Goal: Task Accomplishment & Management: Complete application form

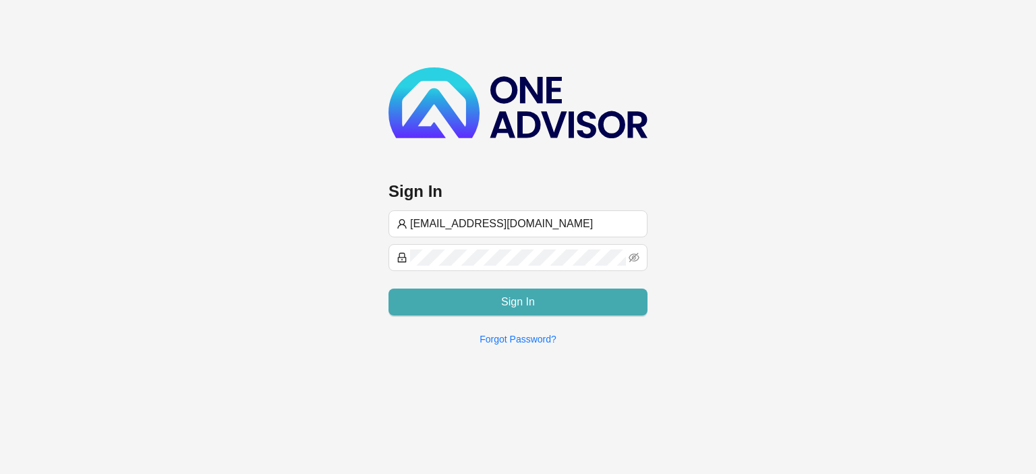
type input "[EMAIL_ADDRESS][DOMAIN_NAME]"
click at [456, 301] on button "Sign In" at bounding box center [518, 302] width 259 height 27
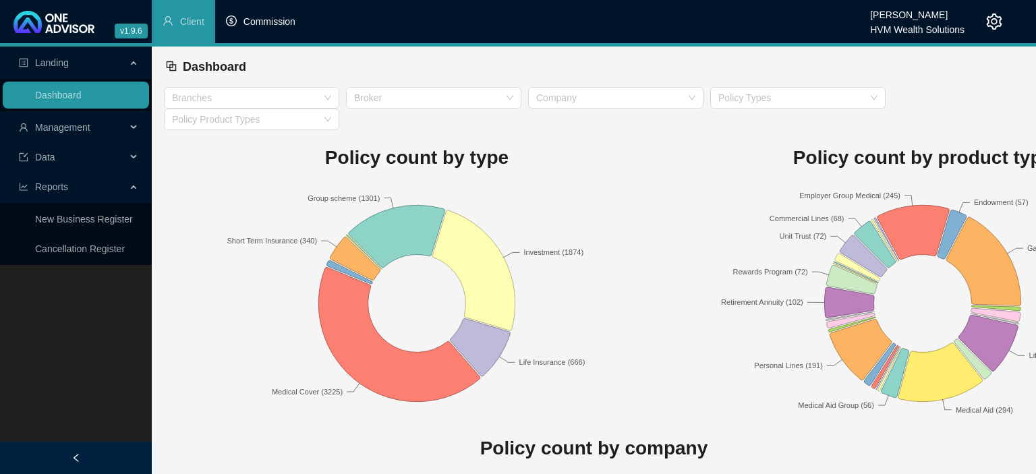
click at [266, 25] on span "Commission" at bounding box center [270, 21] width 52 height 11
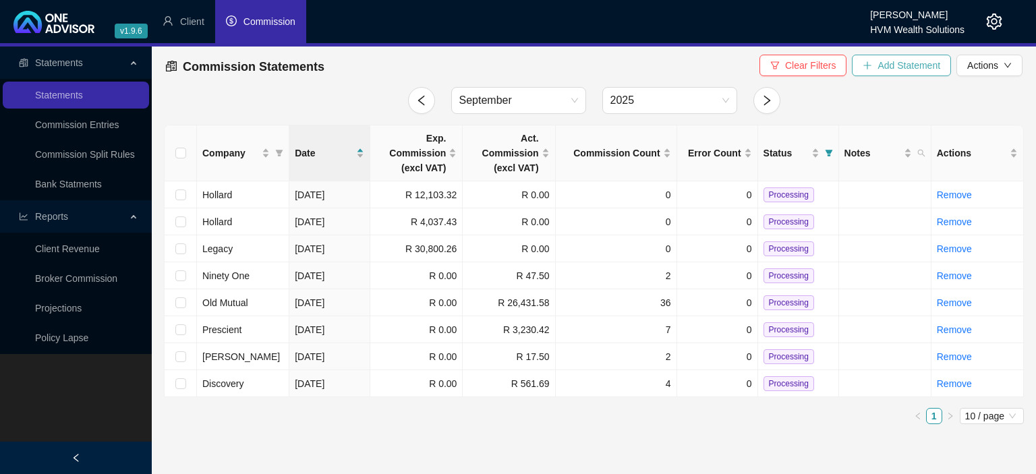
click at [897, 69] on span "Add Statement" at bounding box center [909, 65] width 63 height 15
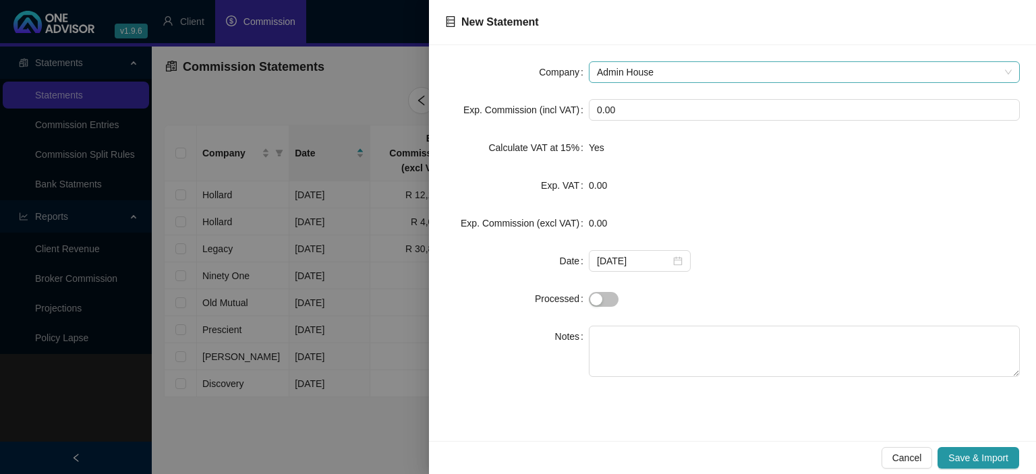
click at [625, 78] on span "Admin House" at bounding box center [804, 72] width 415 height 20
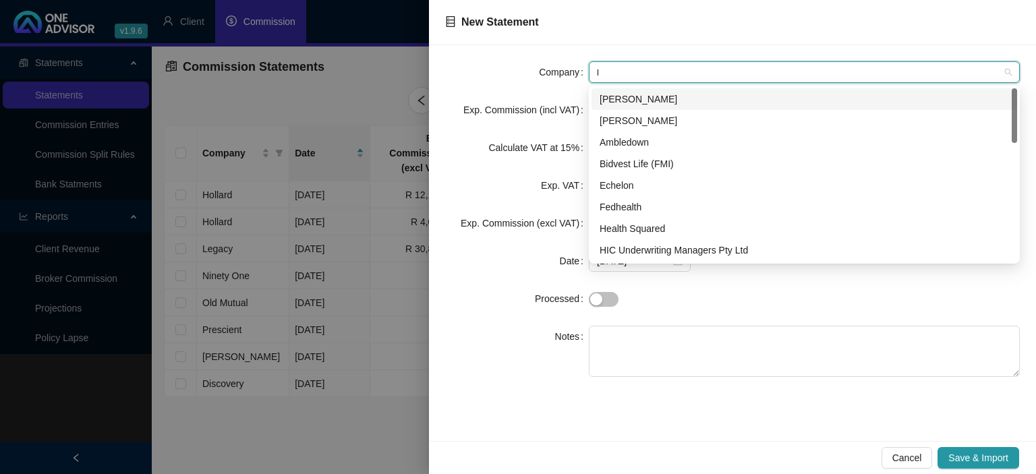
type input "li"
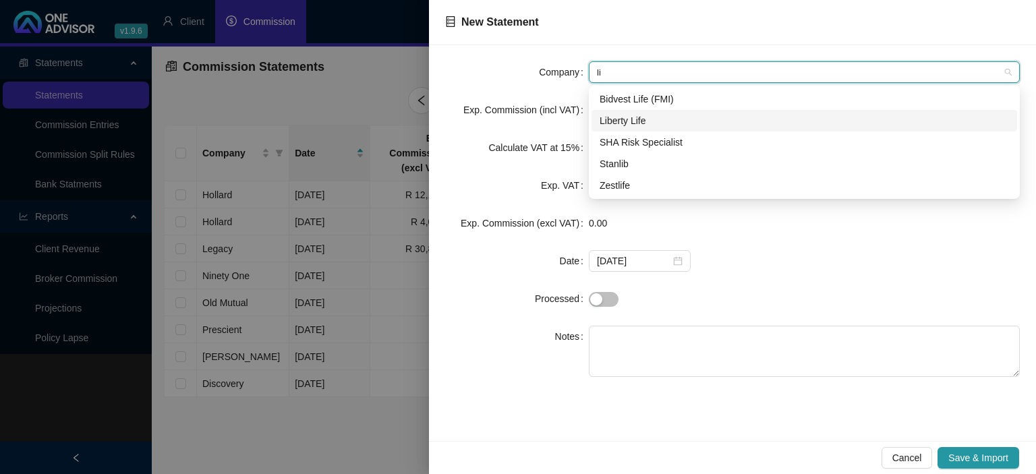
click at [627, 119] on div "Liberty Life" at bounding box center [805, 120] width 410 height 15
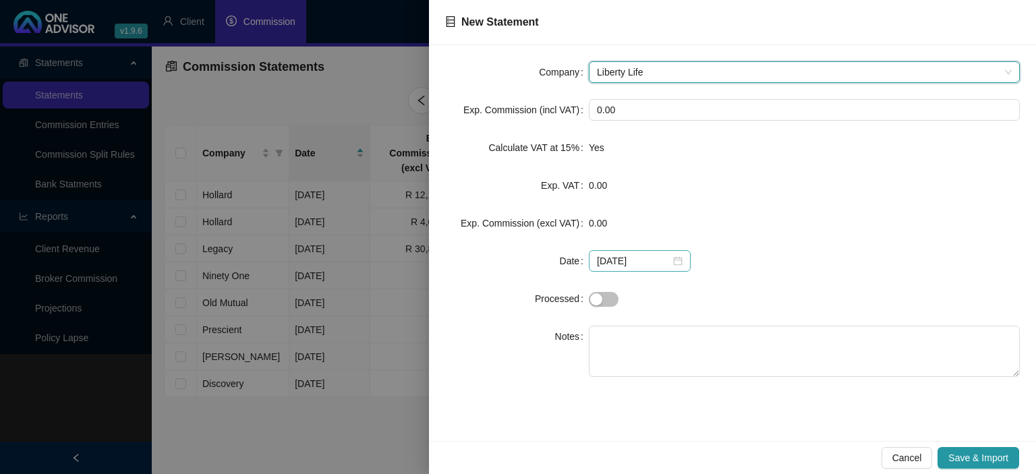
click at [669, 262] on div "[DATE]" at bounding box center [640, 261] width 86 height 15
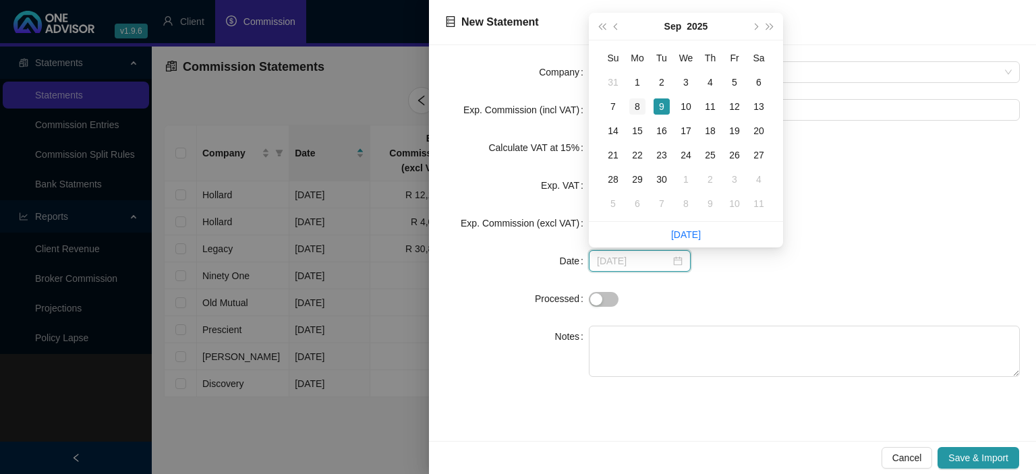
type input "[DATE]"
click at [640, 112] on div "8" at bounding box center [637, 107] width 16 height 16
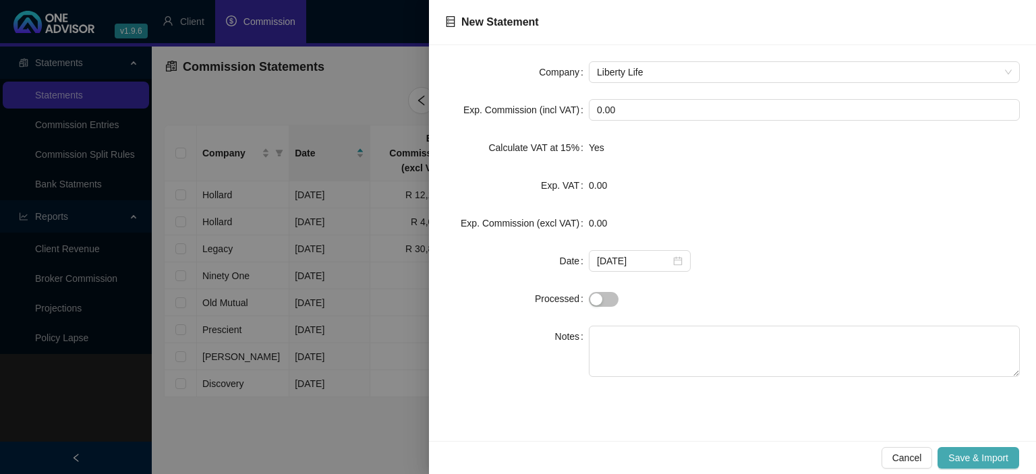
click at [966, 455] on span "Save & Import" at bounding box center [979, 458] width 60 height 15
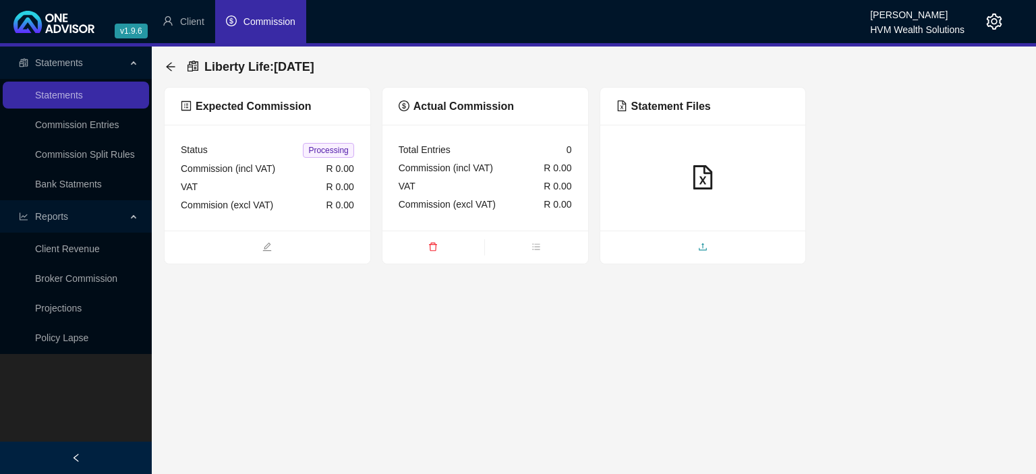
click at [671, 248] on span "upload" at bounding box center [703, 248] width 206 height 15
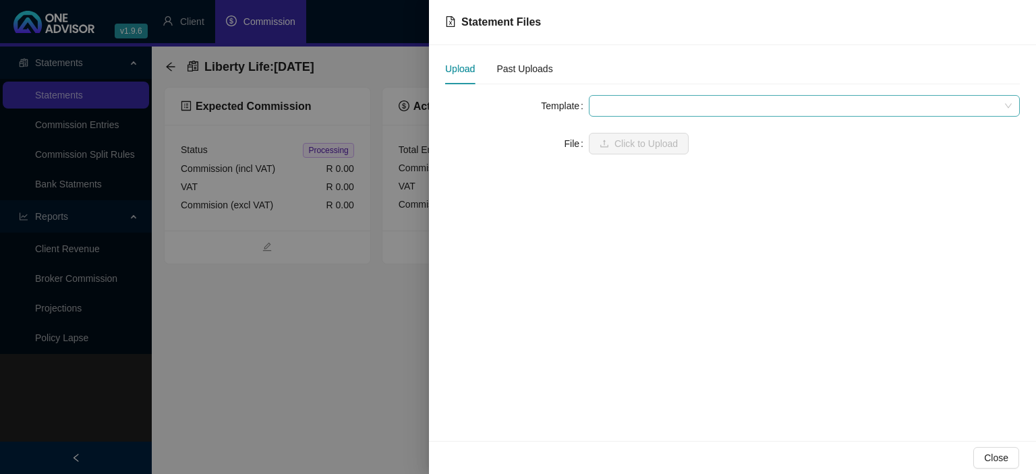
click at [627, 106] on span at bounding box center [804, 106] width 415 height 20
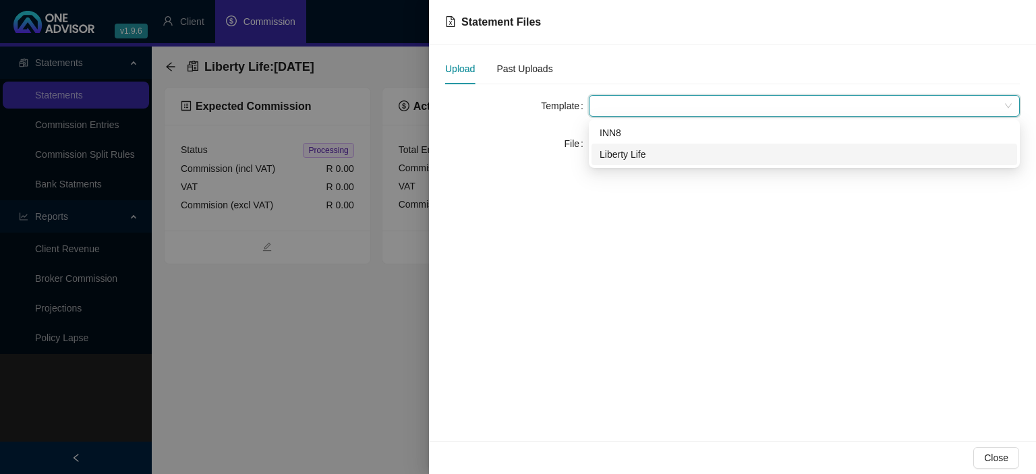
click at [620, 152] on div "Liberty Life" at bounding box center [805, 154] width 410 height 15
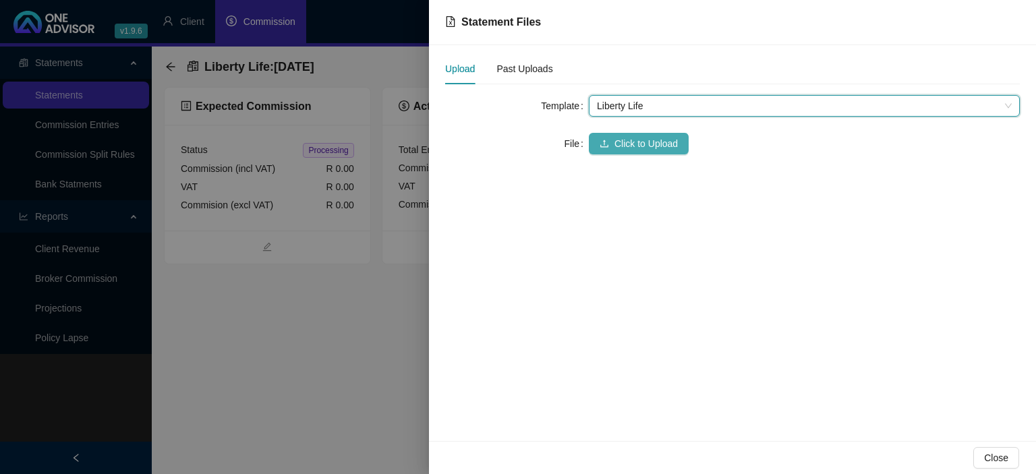
click at [617, 147] on span "Click to Upload" at bounding box center [646, 143] width 63 height 15
